Goal: Information Seeking & Learning: Learn about a topic

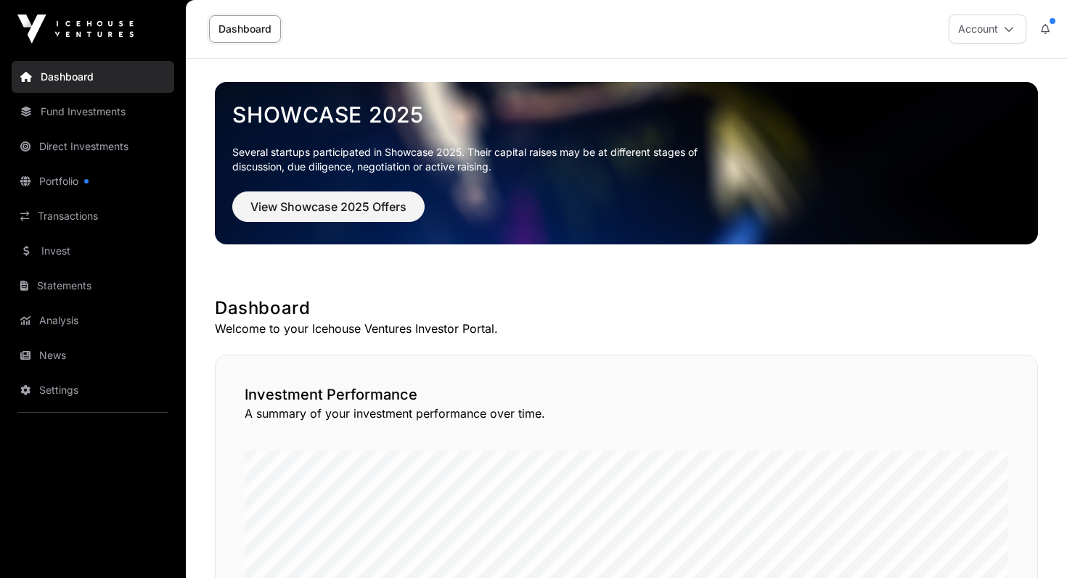
click at [68, 182] on link "Portfolio" at bounding box center [93, 181] width 163 height 32
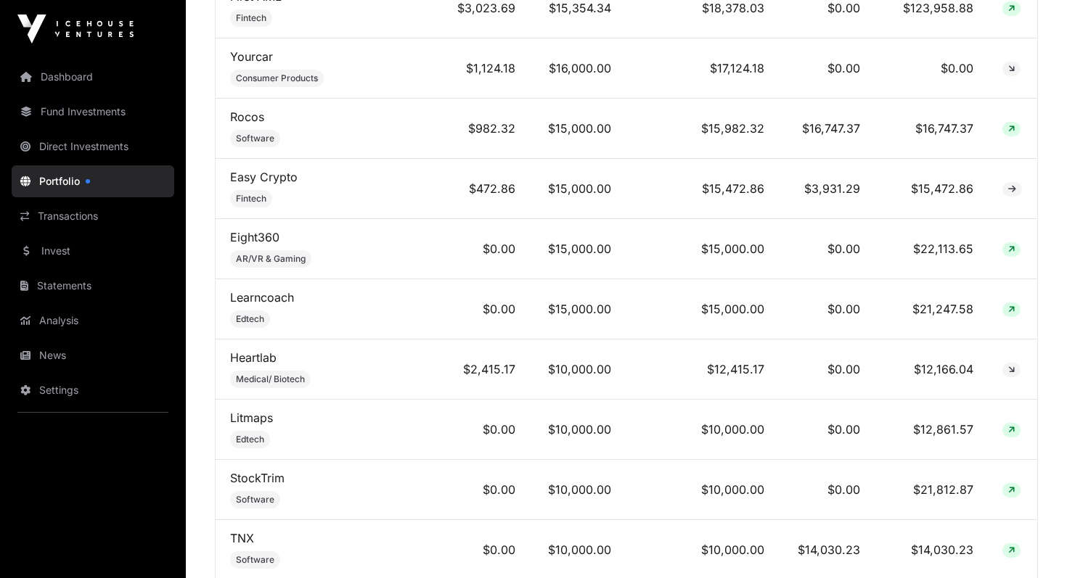
scroll to position [938, 0]
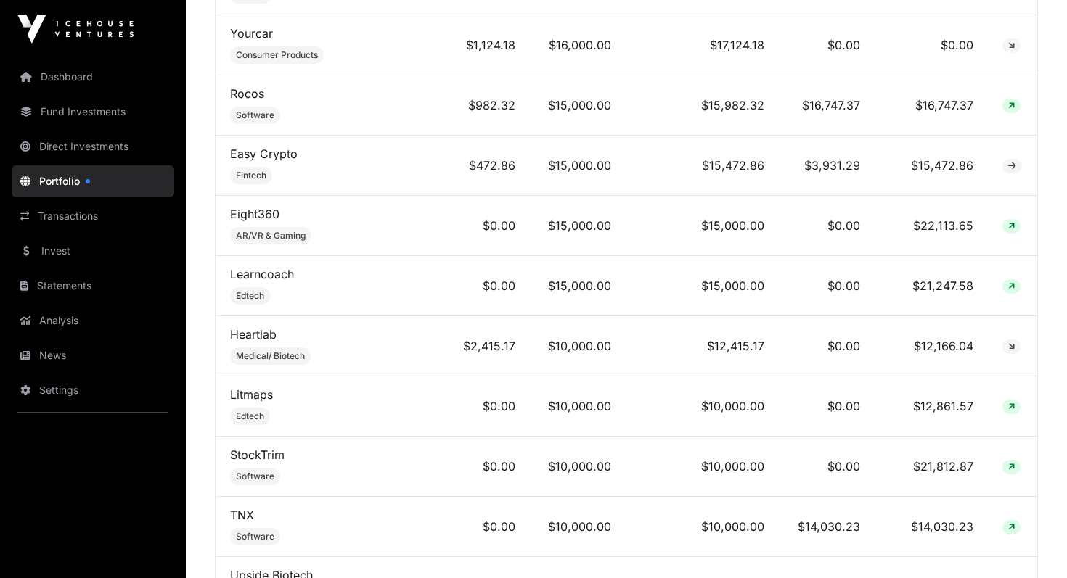
click at [266, 217] on link "Eight360" at bounding box center [254, 214] width 49 height 15
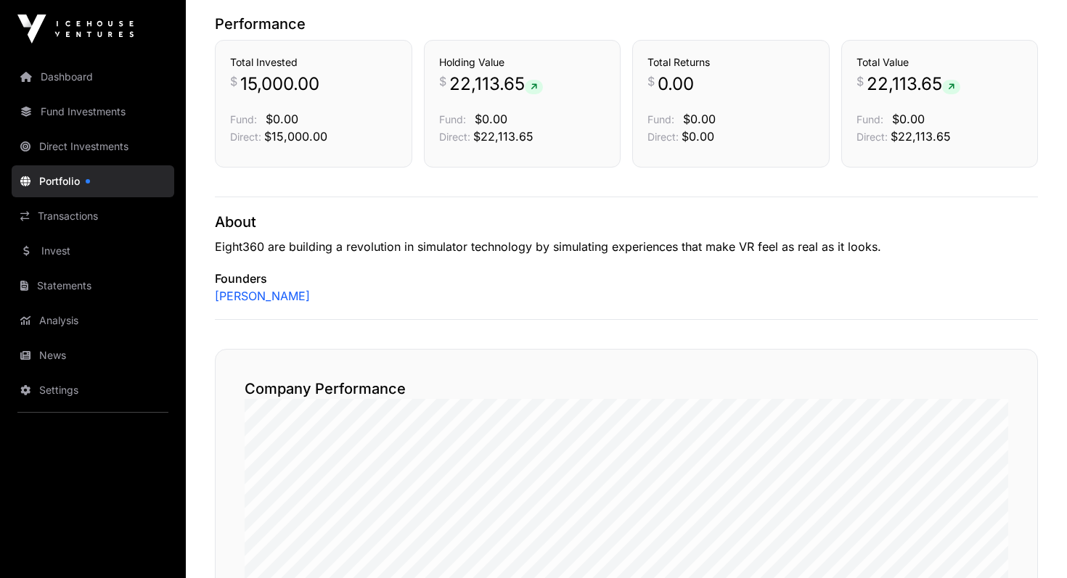
scroll to position [422, 0]
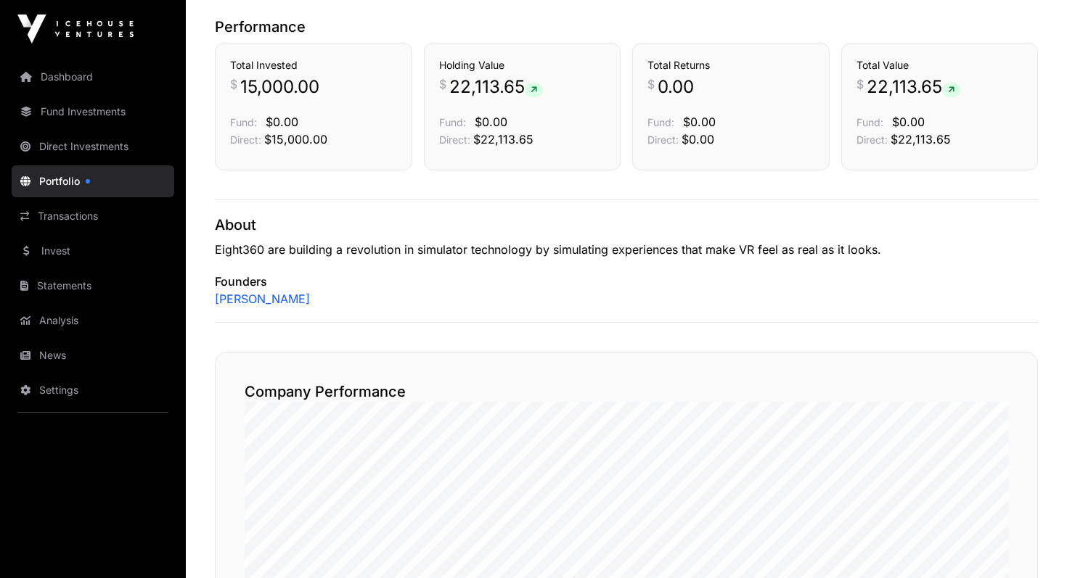
click at [537, 90] on icon at bounding box center [534, 90] width 7 height 9
click at [501, 142] on span "$22,113.65" at bounding box center [503, 139] width 60 height 15
click at [496, 92] on span "22,113.65" at bounding box center [496, 86] width 94 height 23
click at [295, 76] on span "15,000.00" at bounding box center [279, 86] width 79 height 23
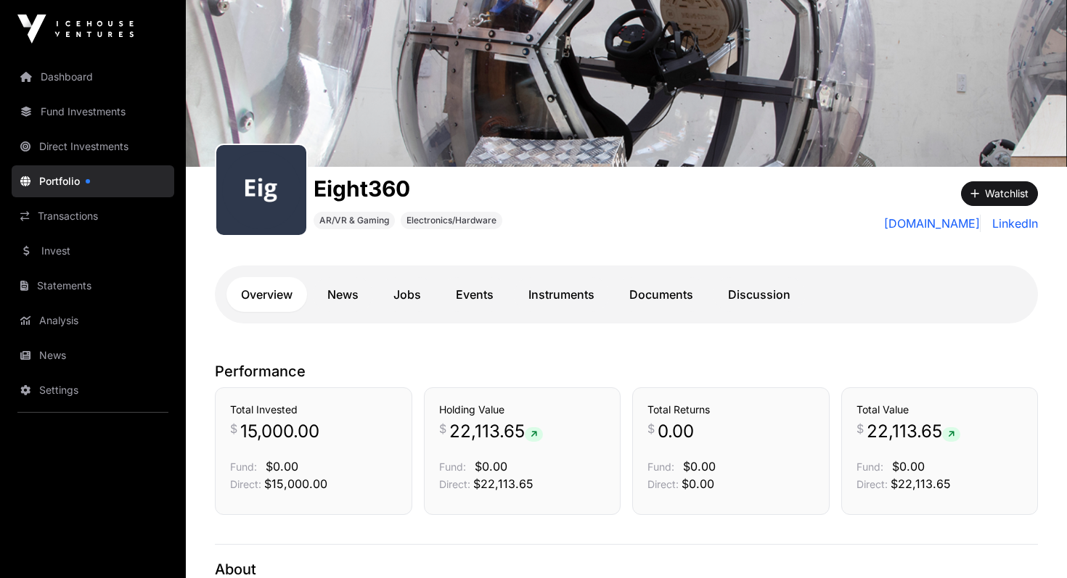
scroll to position [0, 0]
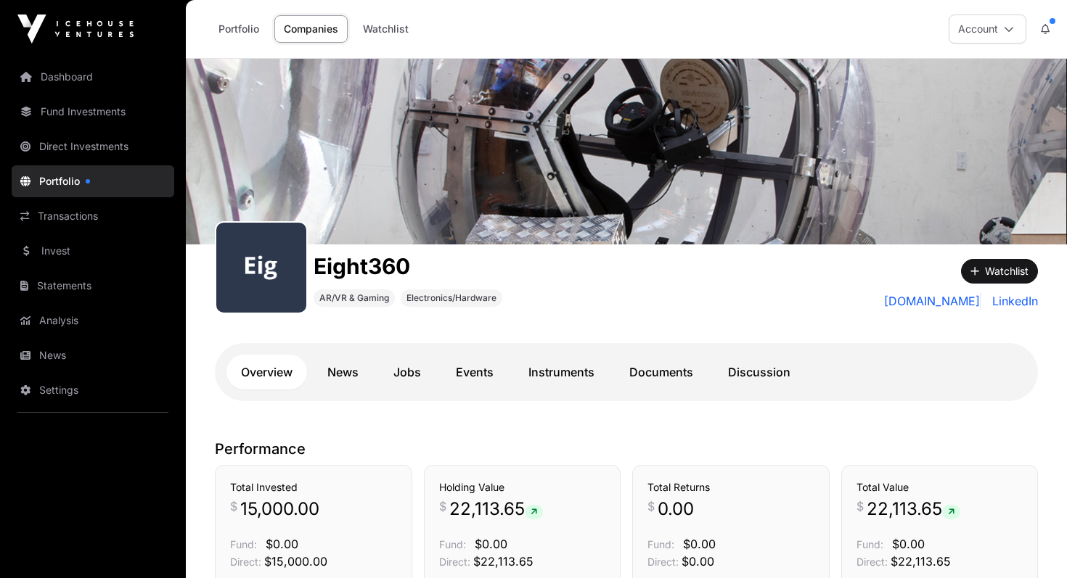
click at [573, 378] on link "Instruments" at bounding box center [561, 372] width 95 height 35
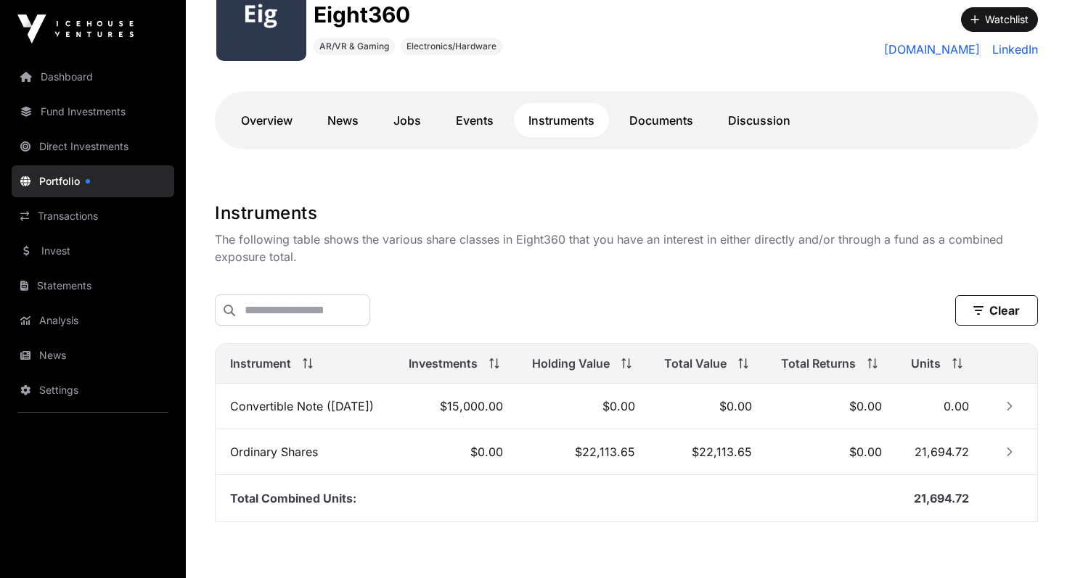
scroll to position [256, 0]
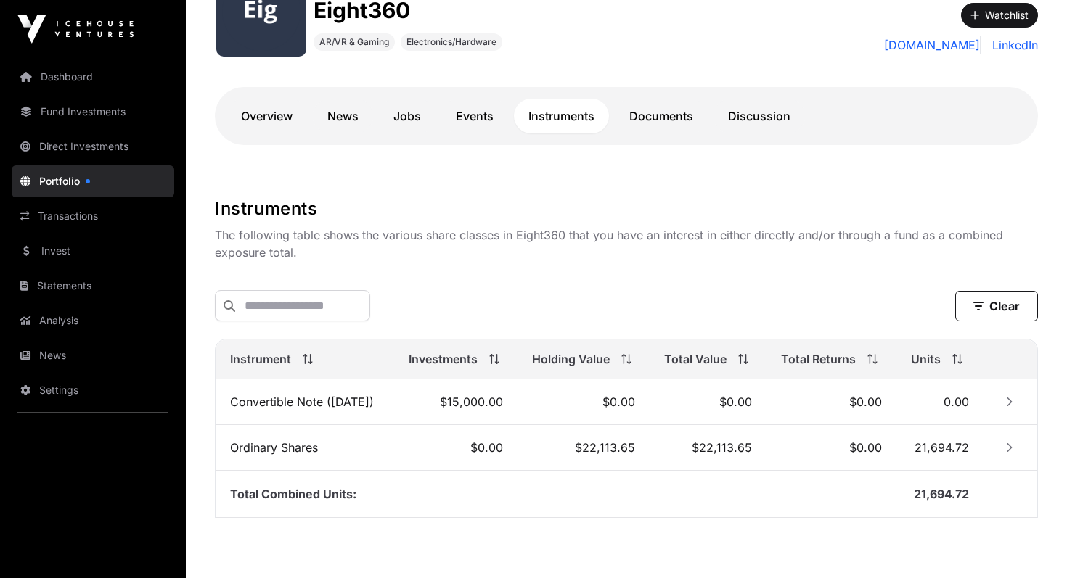
click at [1008, 449] on icon "Row Collapsed" at bounding box center [1009, 448] width 10 height 10
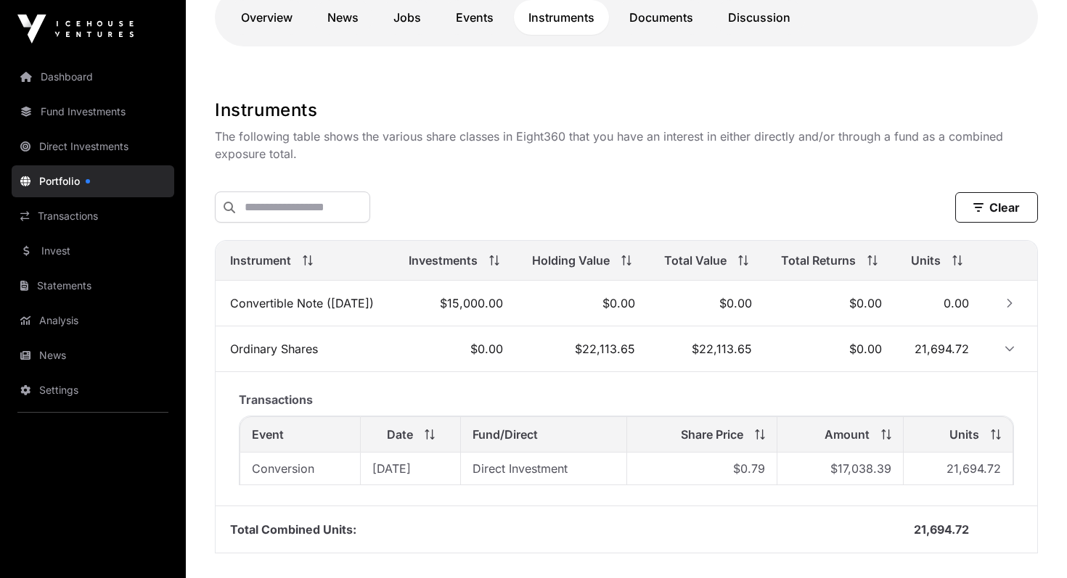
scroll to position [358, 0]
